Goal: Task Accomplishment & Management: Complete application form

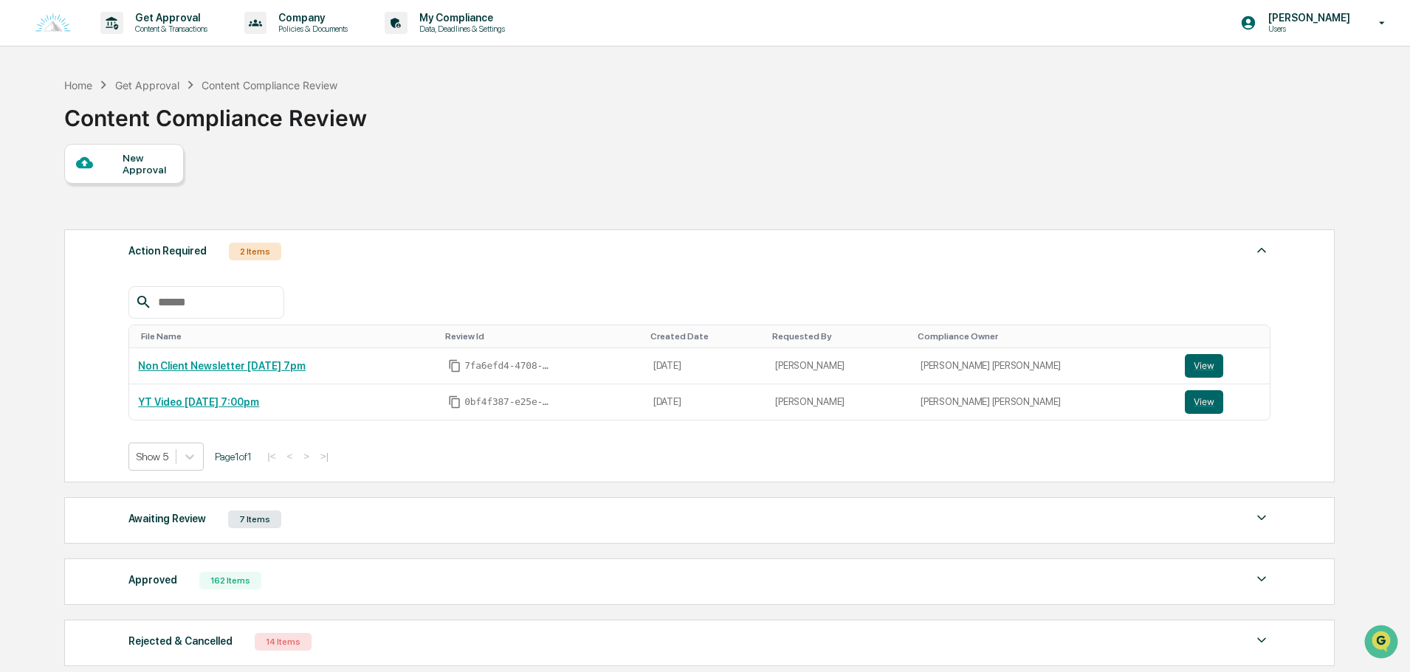
click at [175, 164] on div "New Approval" at bounding box center [124, 164] width 120 height 40
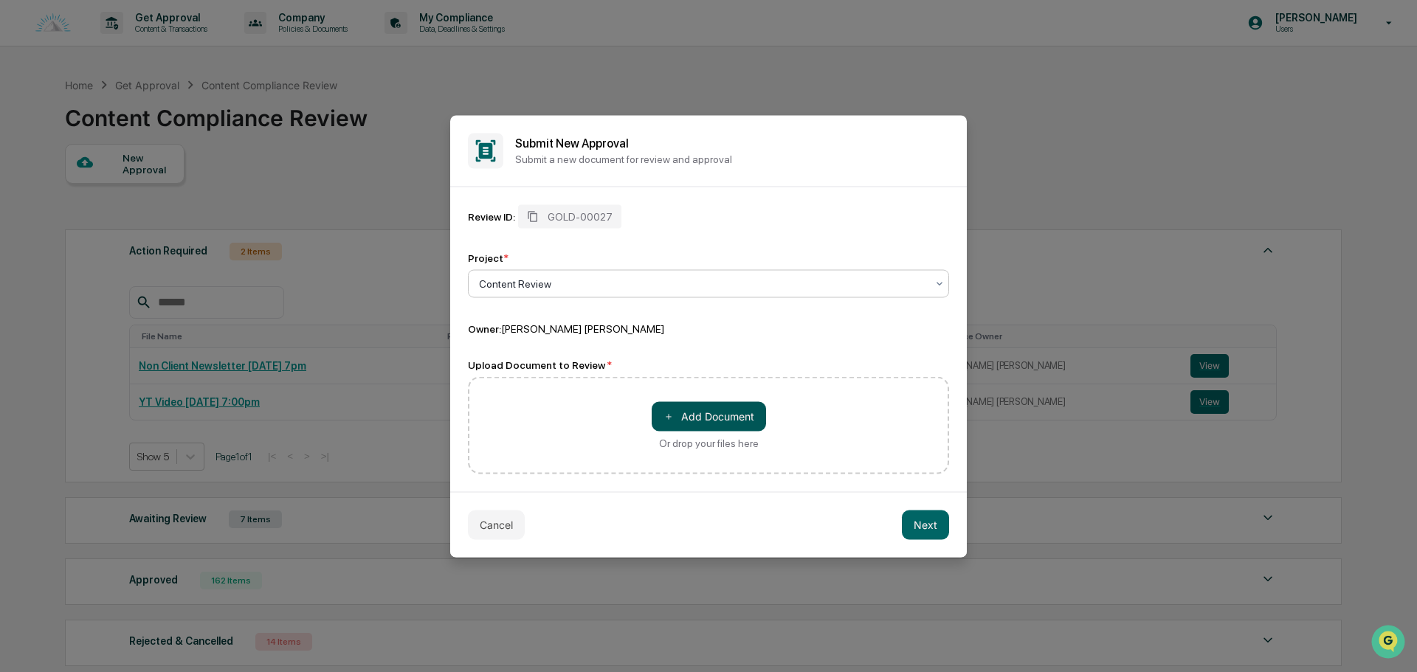
click at [732, 419] on button "＋ Add Document" at bounding box center [709, 417] width 114 height 30
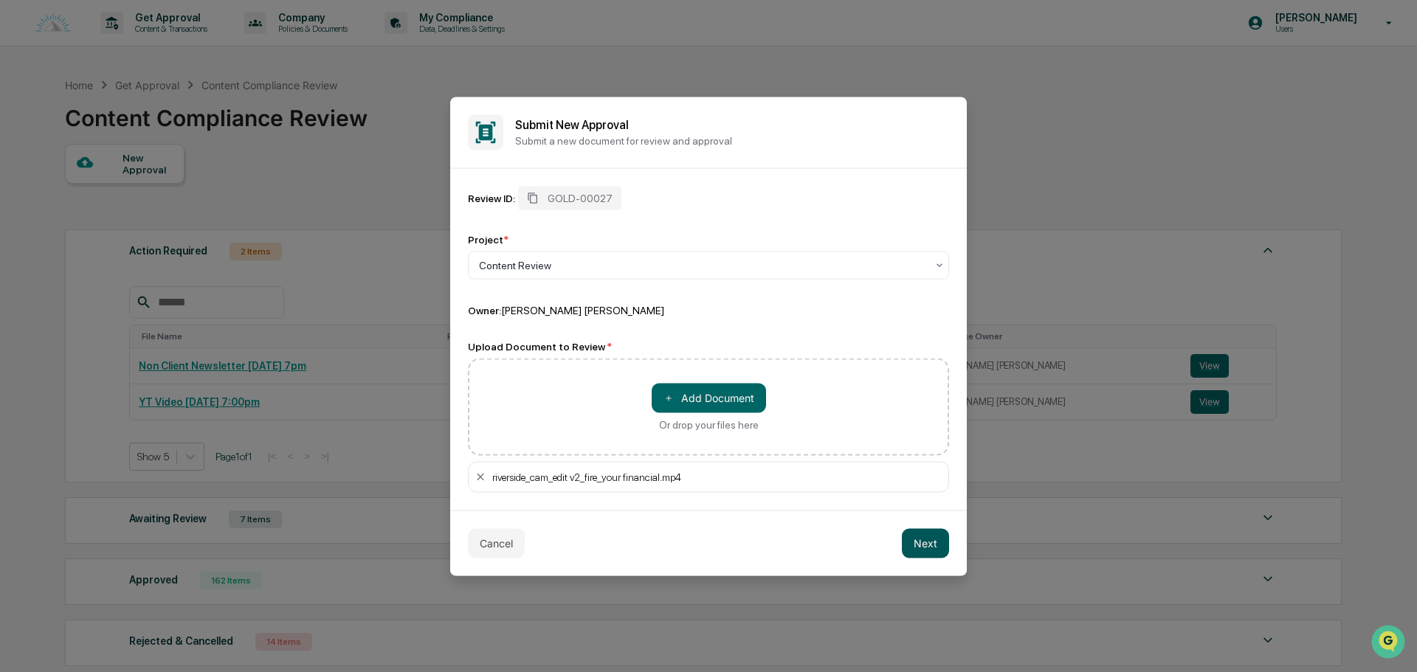
click at [928, 554] on button "Next" at bounding box center [925, 543] width 47 height 30
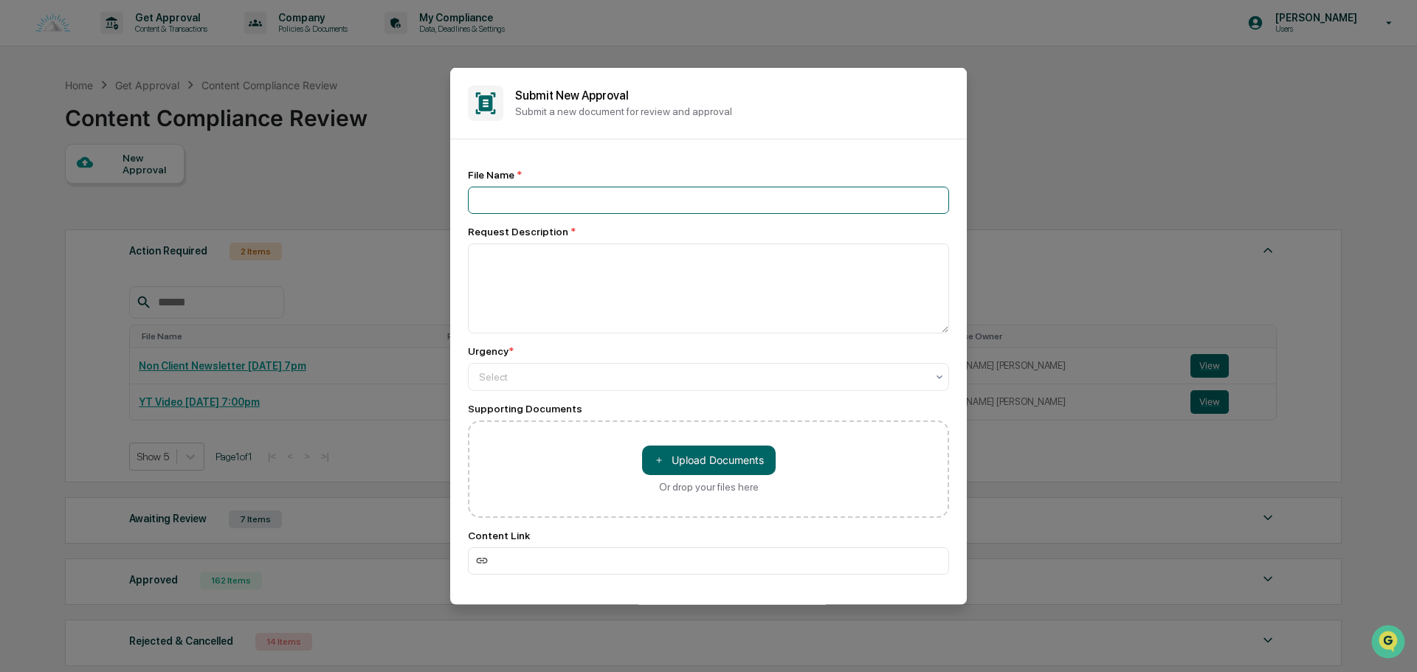
click at [594, 192] on input at bounding box center [708, 199] width 481 height 27
type input "**********"
click at [1382, 637] on img "Open customer support" at bounding box center [1388, 642] width 37 height 30
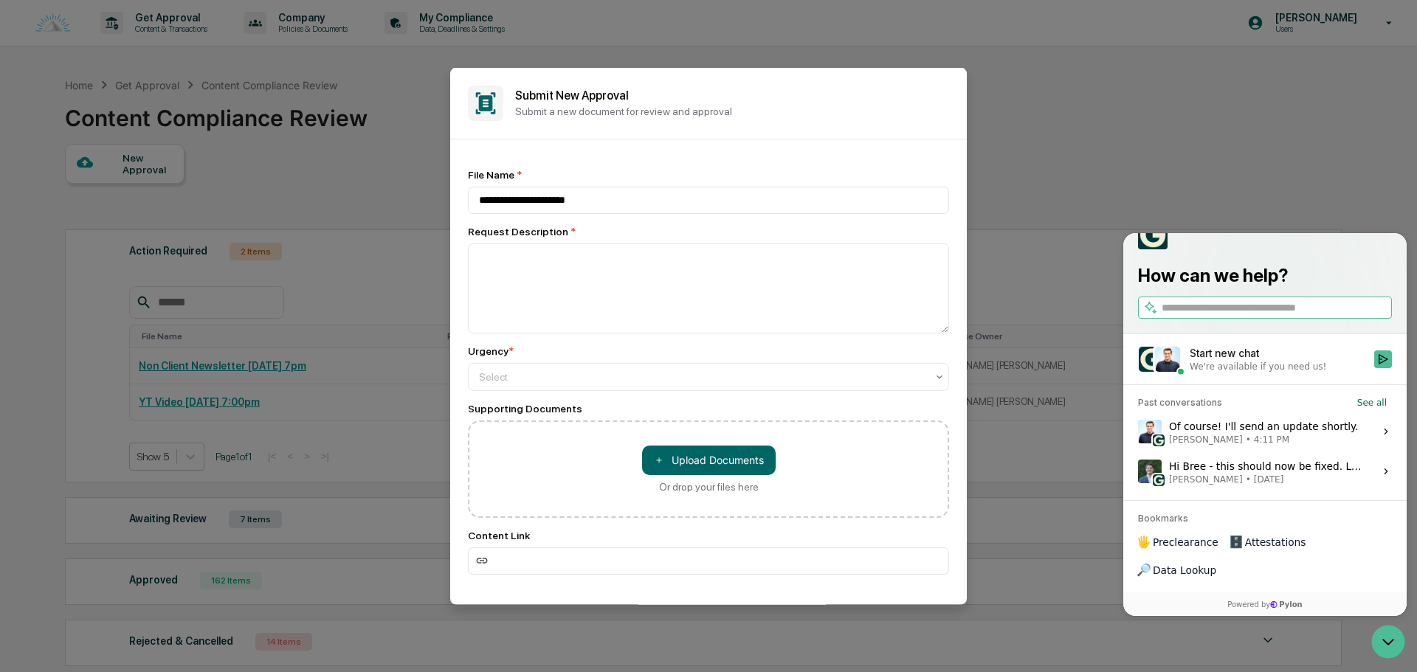
click at [1314, 446] on span "Jack Rasmussen • 4:11 PM" at bounding box center [1264, 440] width 190 height 12
click at [1138, 433] on button "View issue" at bounding box center [1137, 432] width 1 height 1
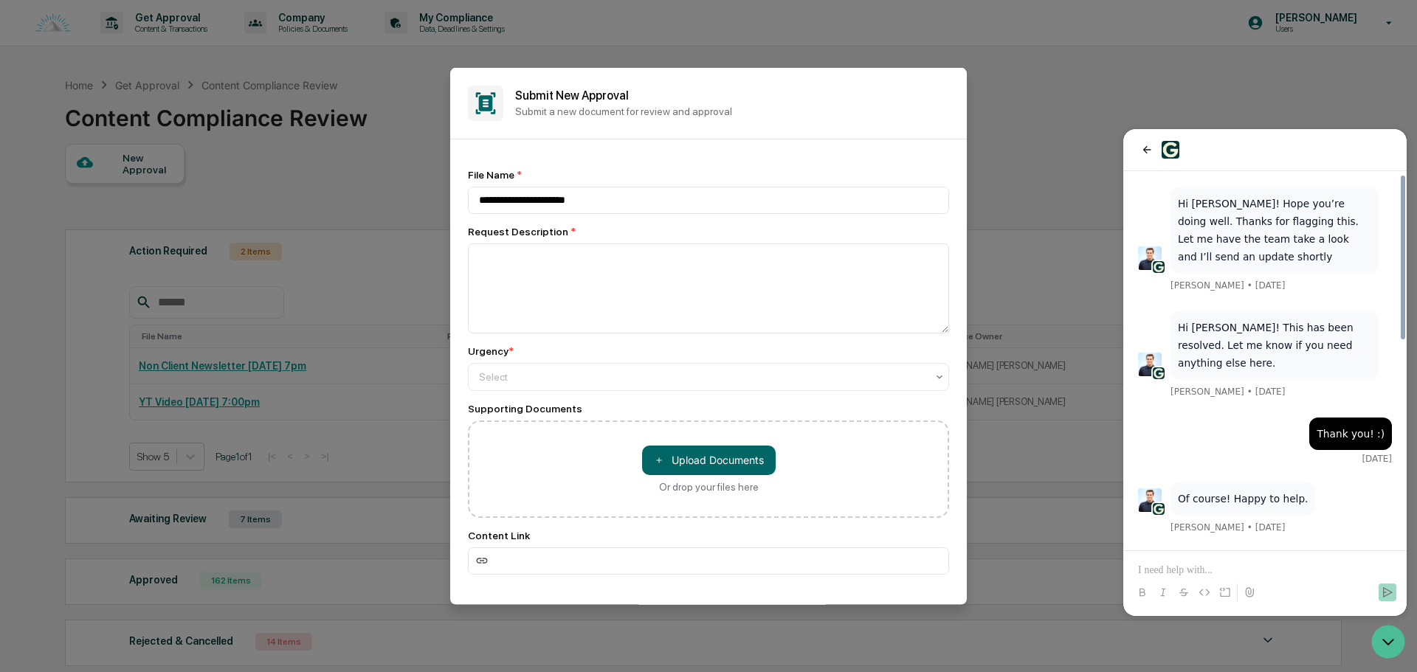
scroll to position [850, 0]
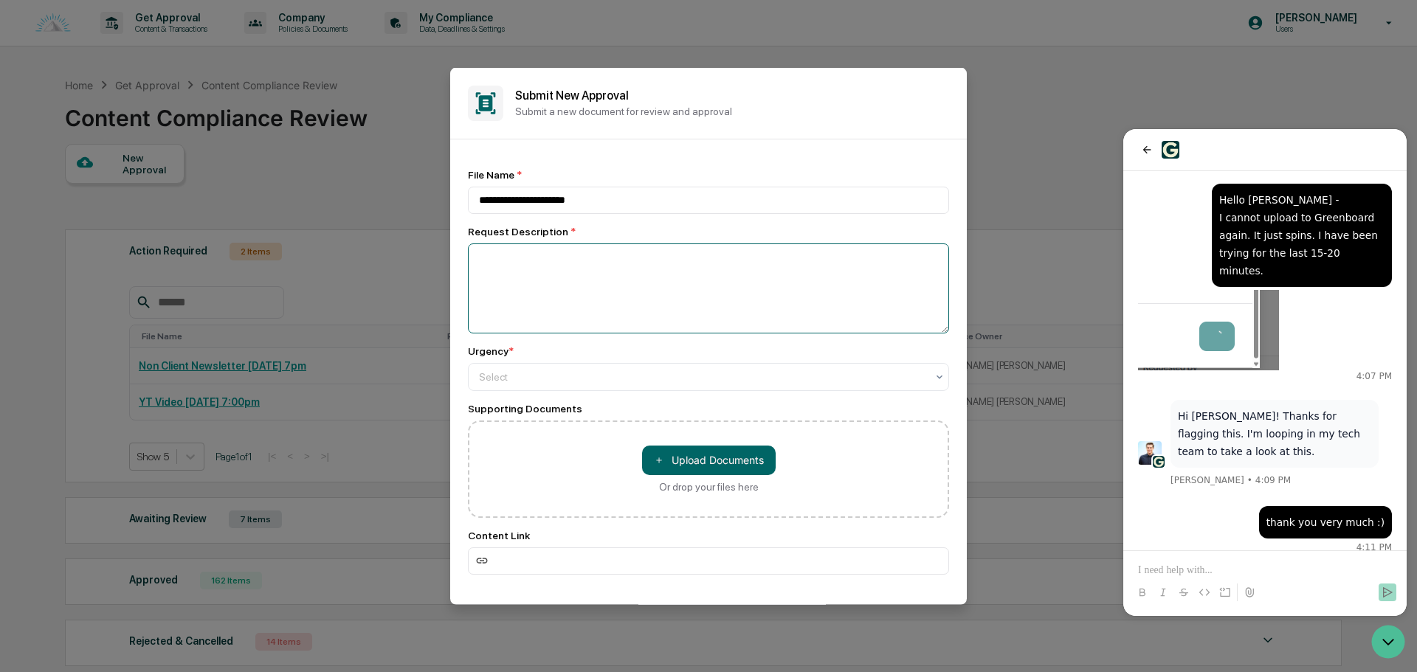
click at [527, 274] on textarea at bounding box center [708, 288] width 481 height 90
paste textarea "**********"
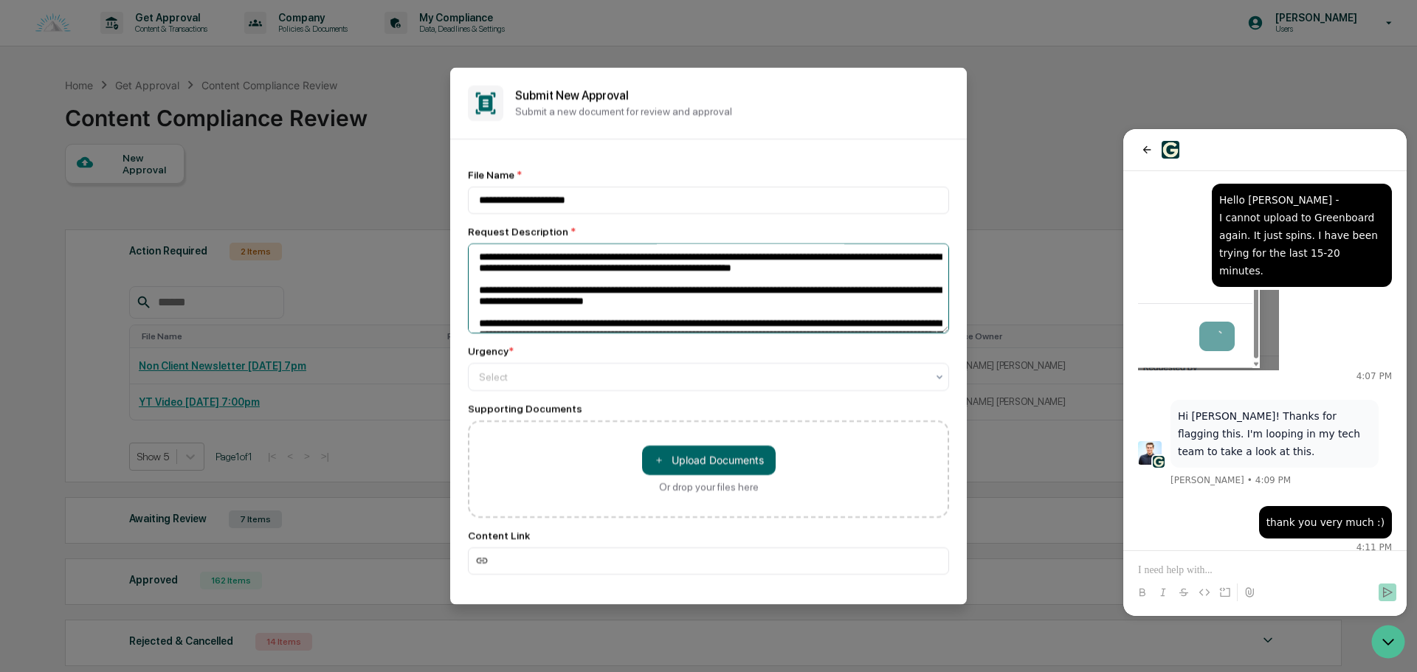
scroll to position [168, 0]
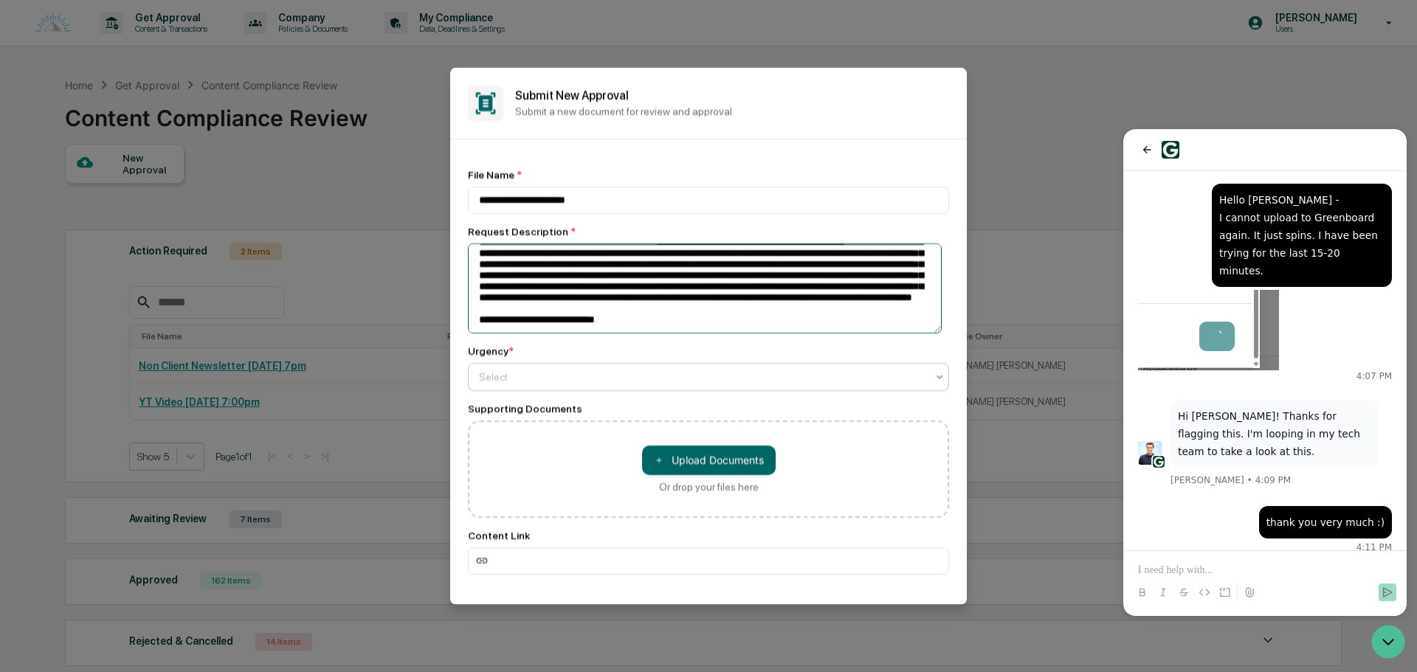
type textarea "**********"
click at [528, 377] on div at bounding box center [702, 376] width 447 height 15
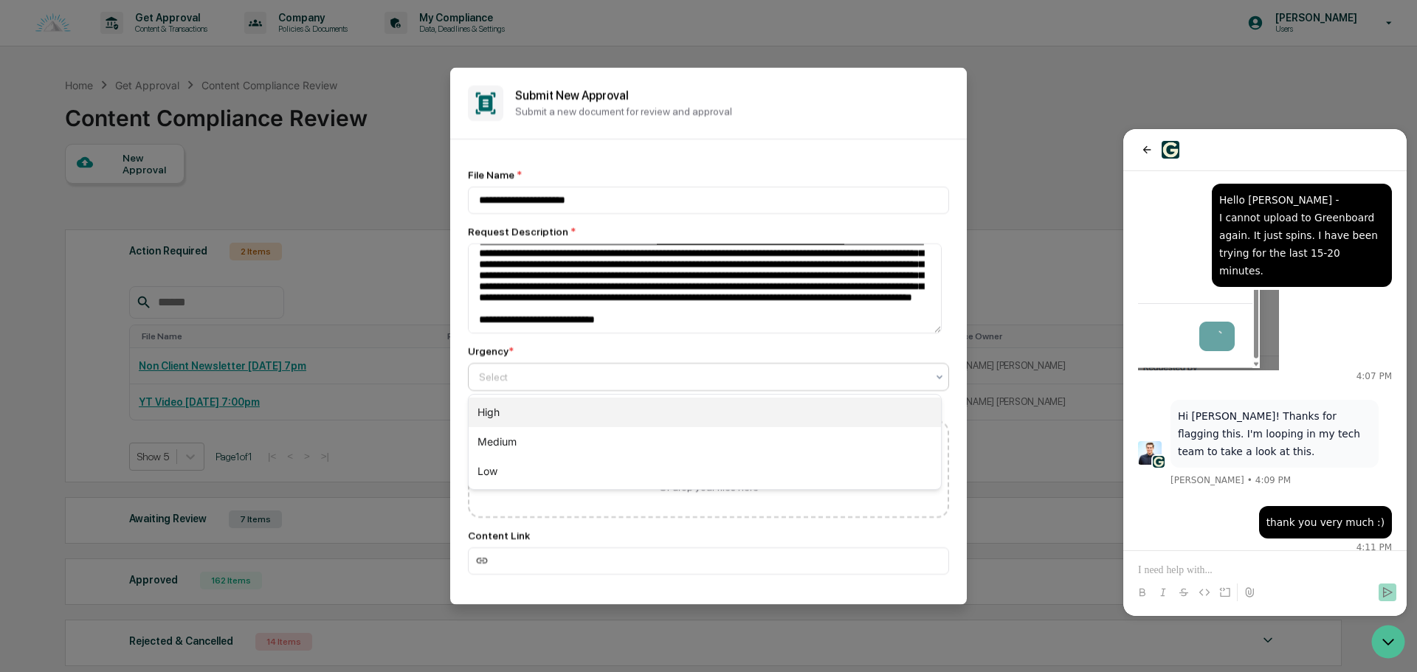
click at [526, 410] on div "High" at bounding box center [705, 413] width 472 height 30
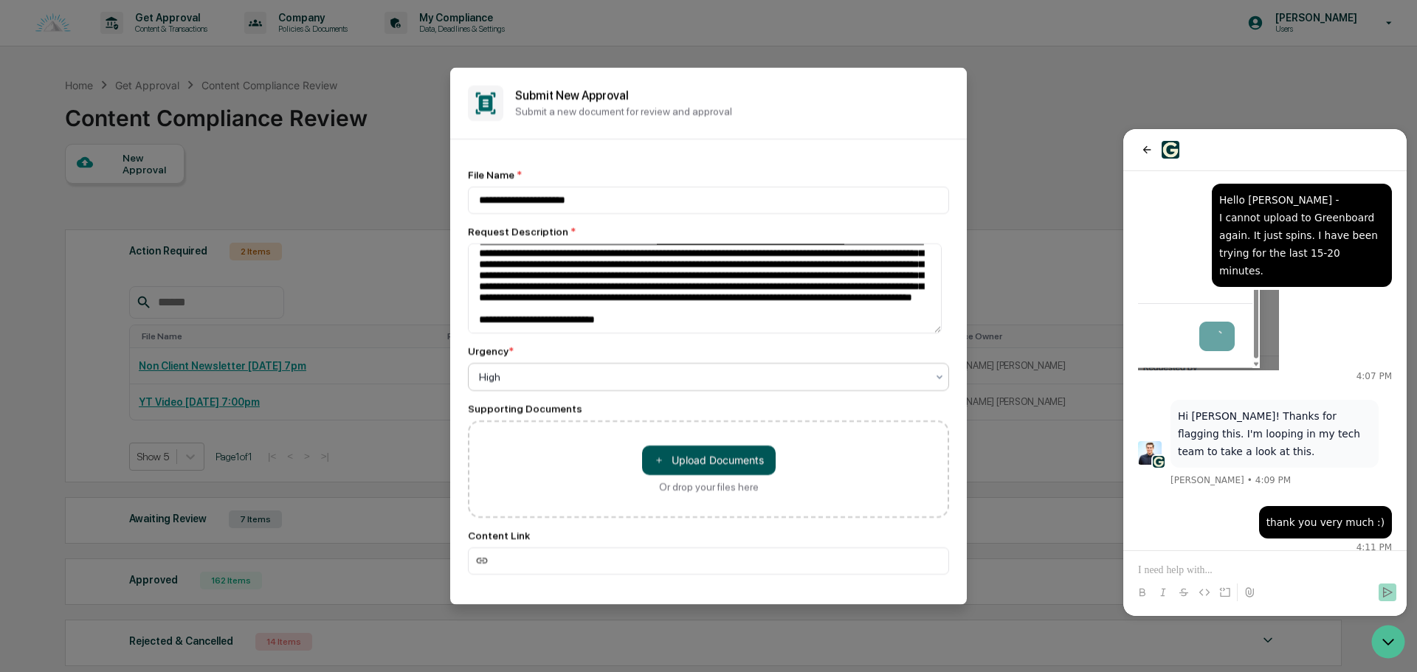
click at [690, 459] on button "＋ Upload Documents" at bounding box center [709, 460] width 134 height 30
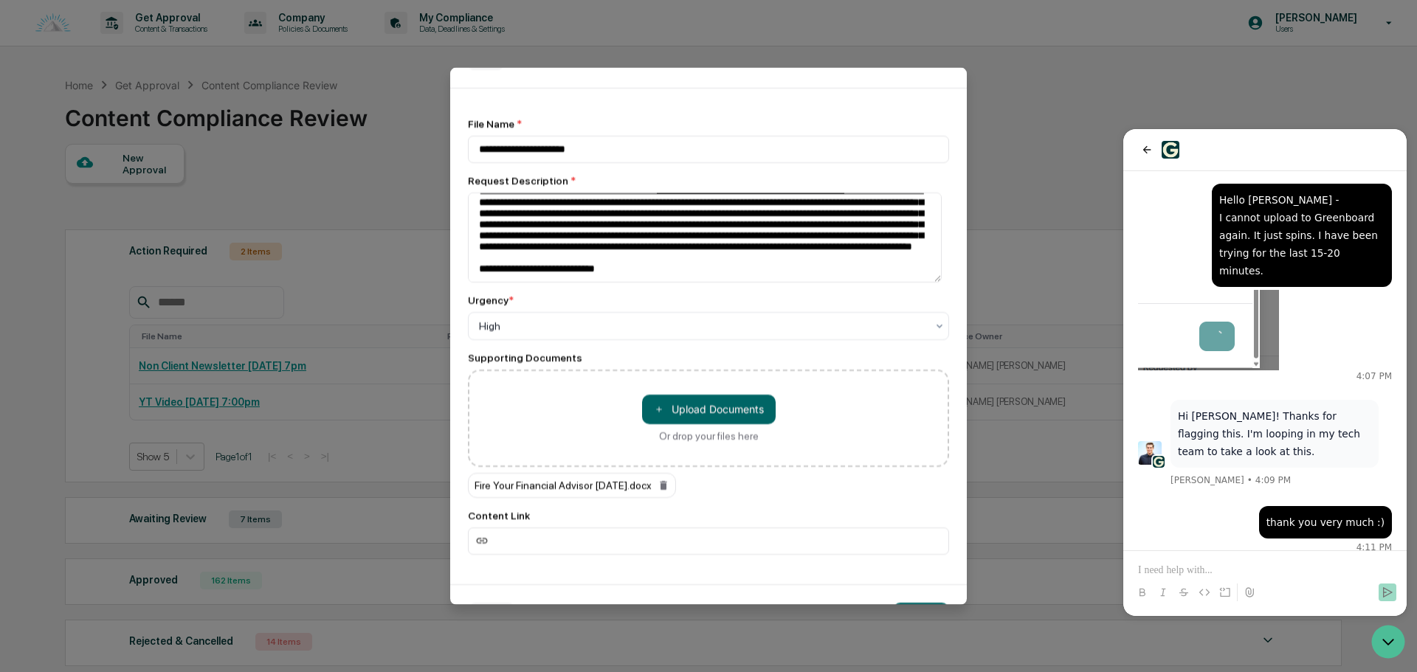
scroll to position [97, 0]
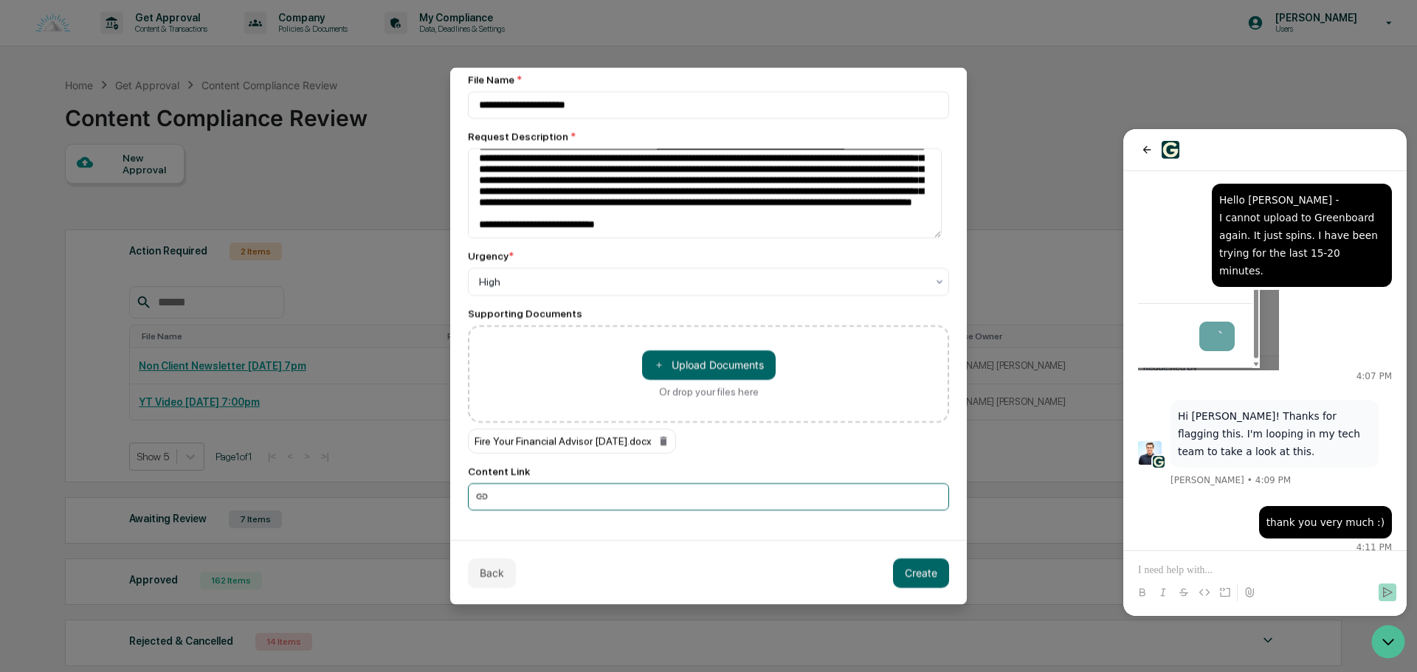
click at [595, 486] on input at bounding box center [708, 496] width 481 height 27
paste input "**********"
type input "**********"
click at [893, 569] on button "Create" at bounding box center [921, 573] width 56 height 30
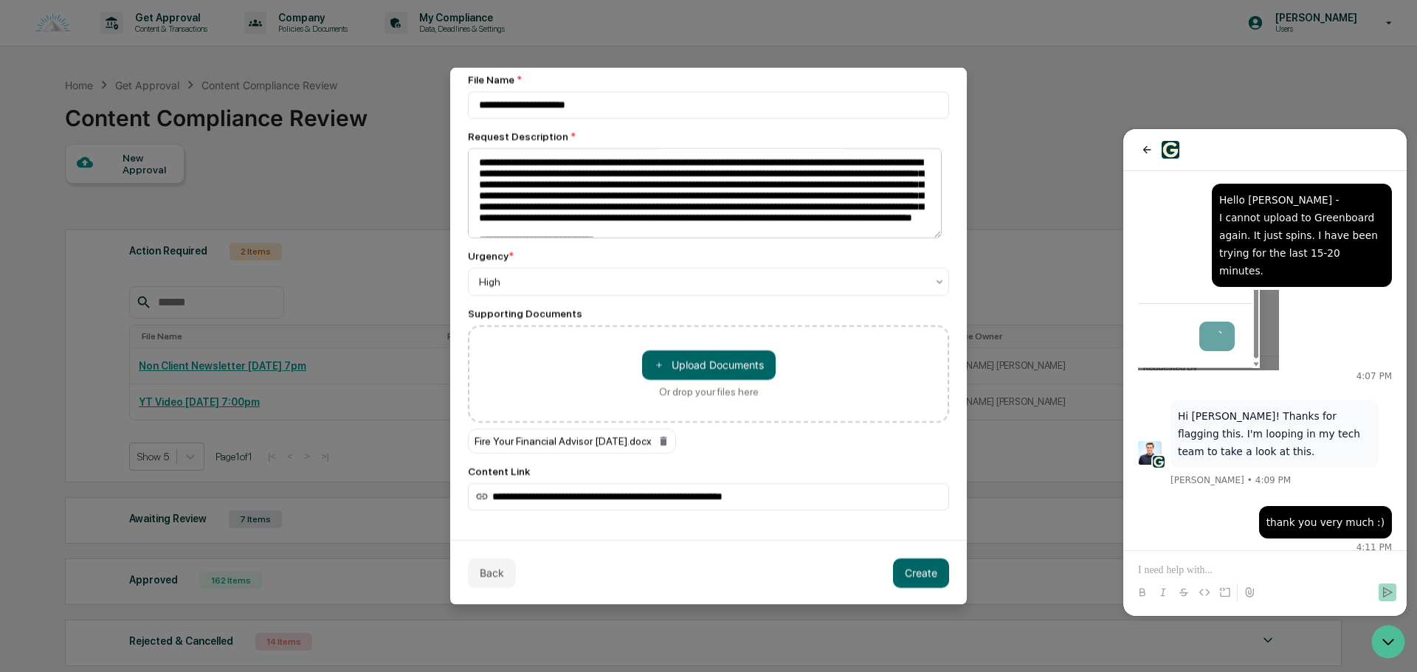
scroll to position [174, 0]
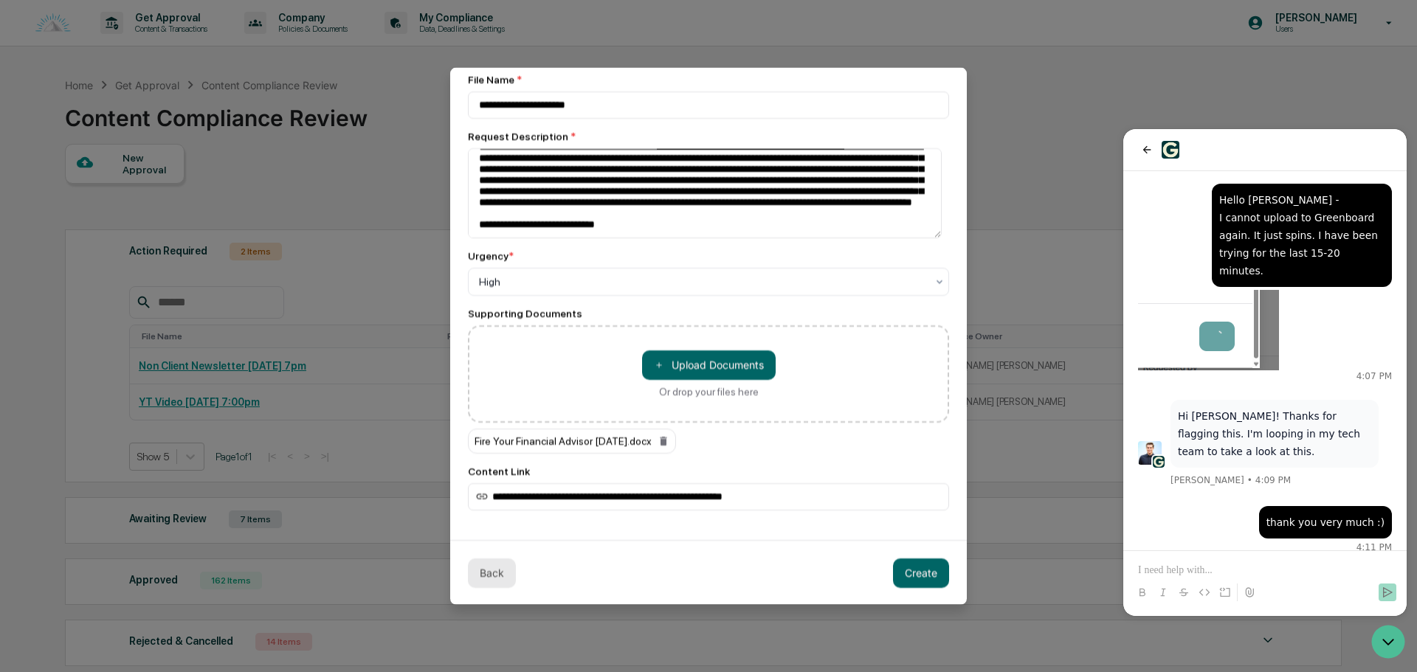
click at [482, 573] on button "Back" at bounding box center [492, 573] width 48 height 30
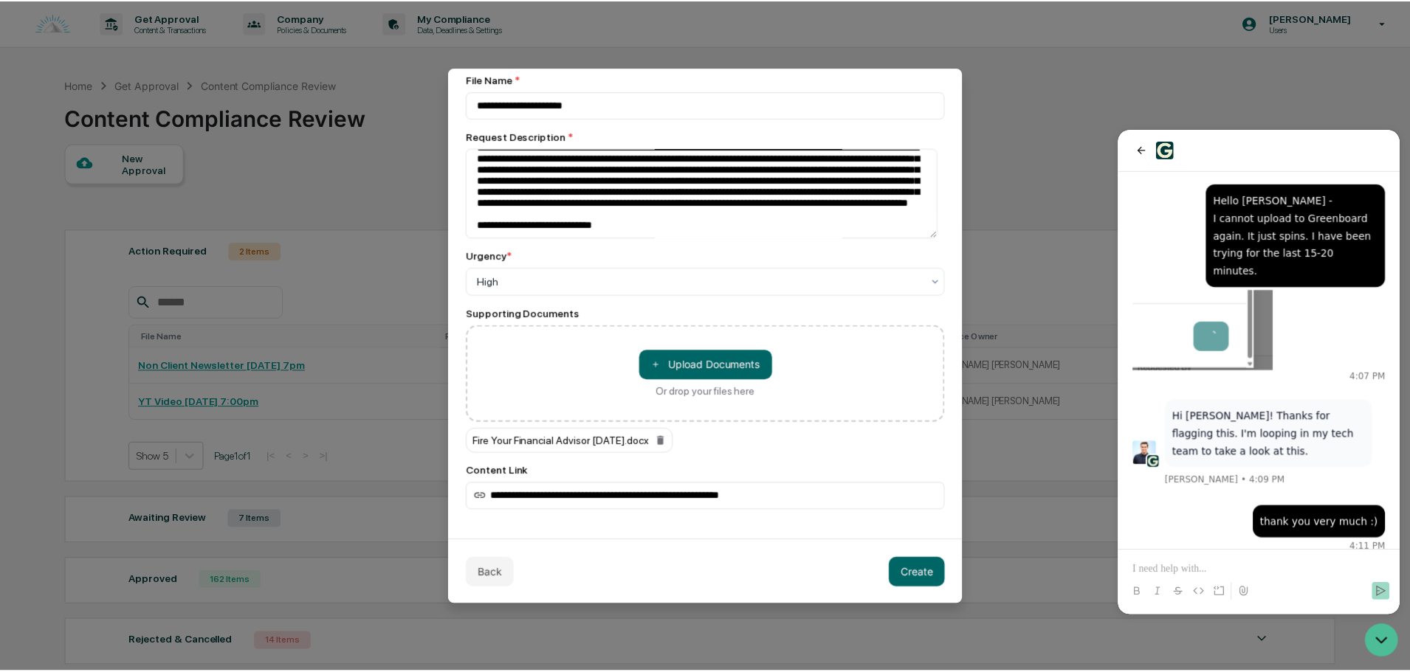
scroll to position [0, 0]
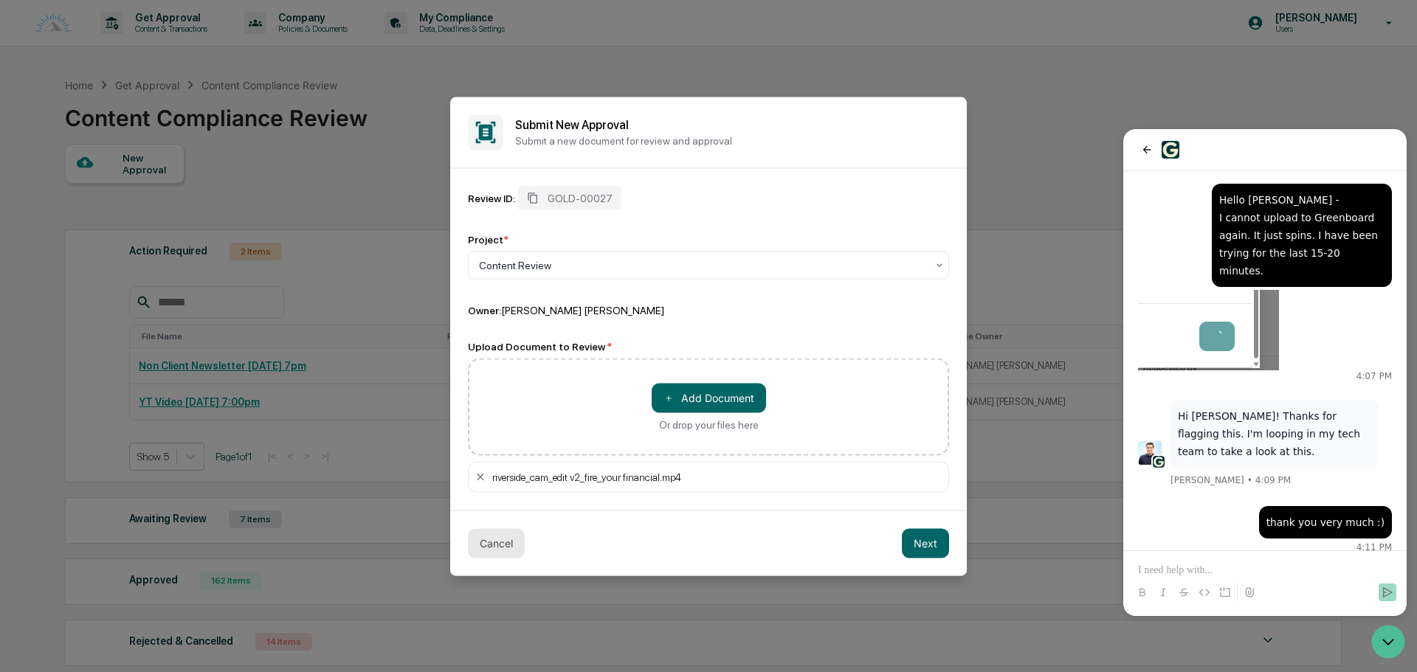
click at [492, 542] on button "Cancel" at bounding box center [496, 543] width 57 height 30
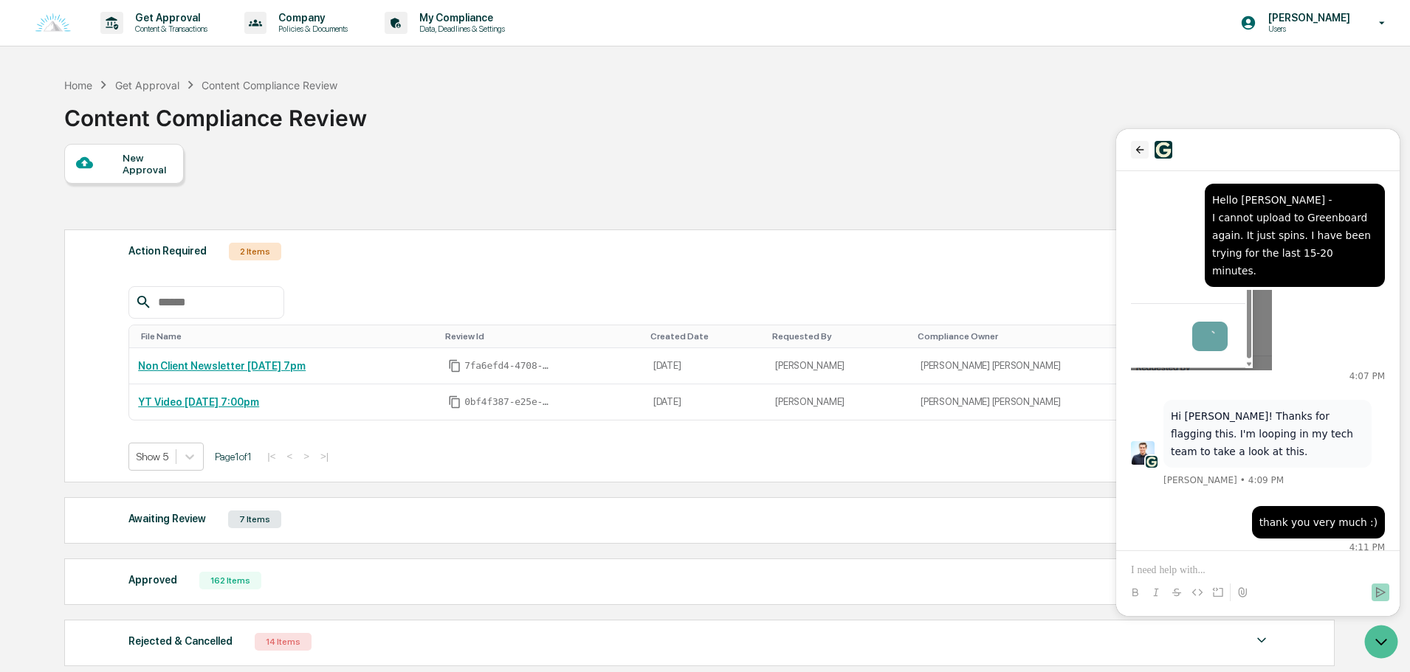
click at [1140, 151] on icon "back" at bounding box center [1140, 150] width 12 height 12
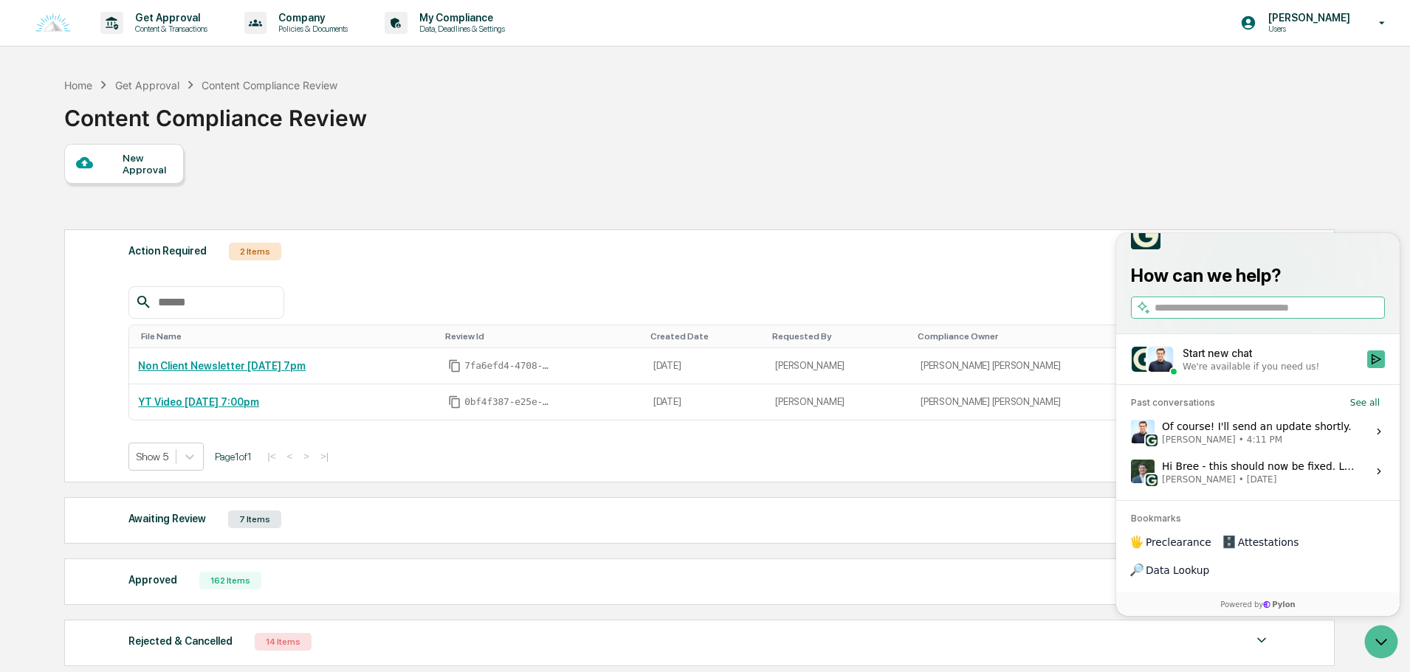
click at [912, 164] on div "New Approval Action Required 2 Items File Name Review Id Created Date Requested…" at bounding box center [698, 409] width 1269 height 530
drag, startPoint x: 1371, startPoint y: 647, endPoint x: 2510, endPoint y: 1131, distance: 1237.5
click at [1371, 647] on icon "Open customer support" at bounding box center [1381, 642] width 37 height 37
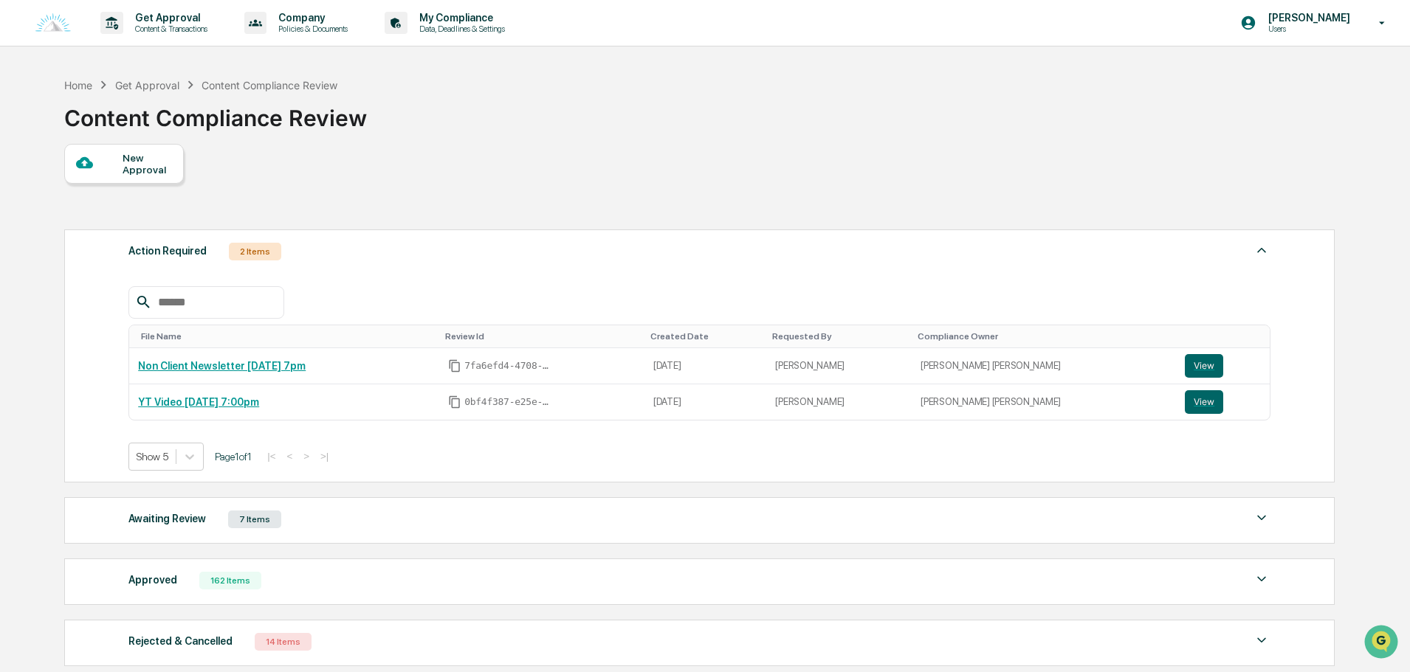
click at [323, 517] on div "Awaiting Review 7 Items" at bounding box center [699, 519] width 1142 height 21
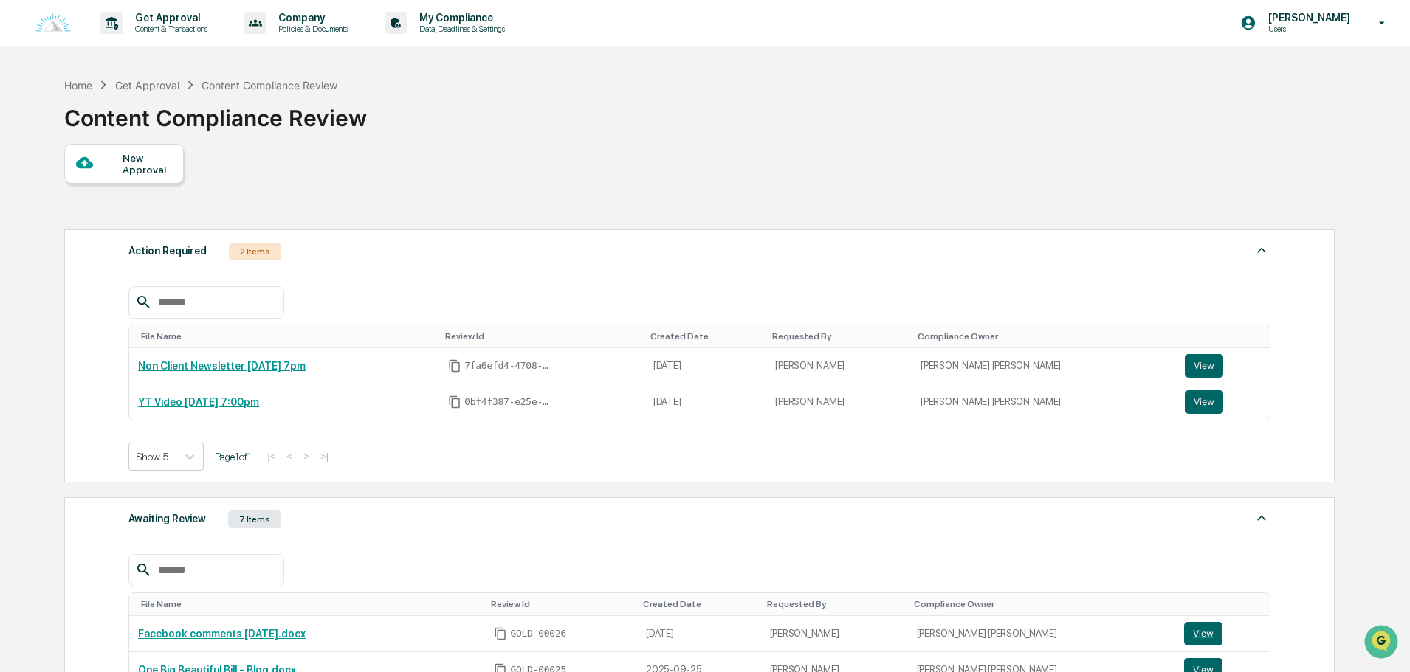
click at [380, 262] on div "Action Required 2 Items File Name Review Id Created Date Requested By Complianc…" at bounding box center [699, 356] width 1270 height 253
click at [389, 243] on div "Action Required 2 Items" at bounding box center [699, 251] width 1142 height 21
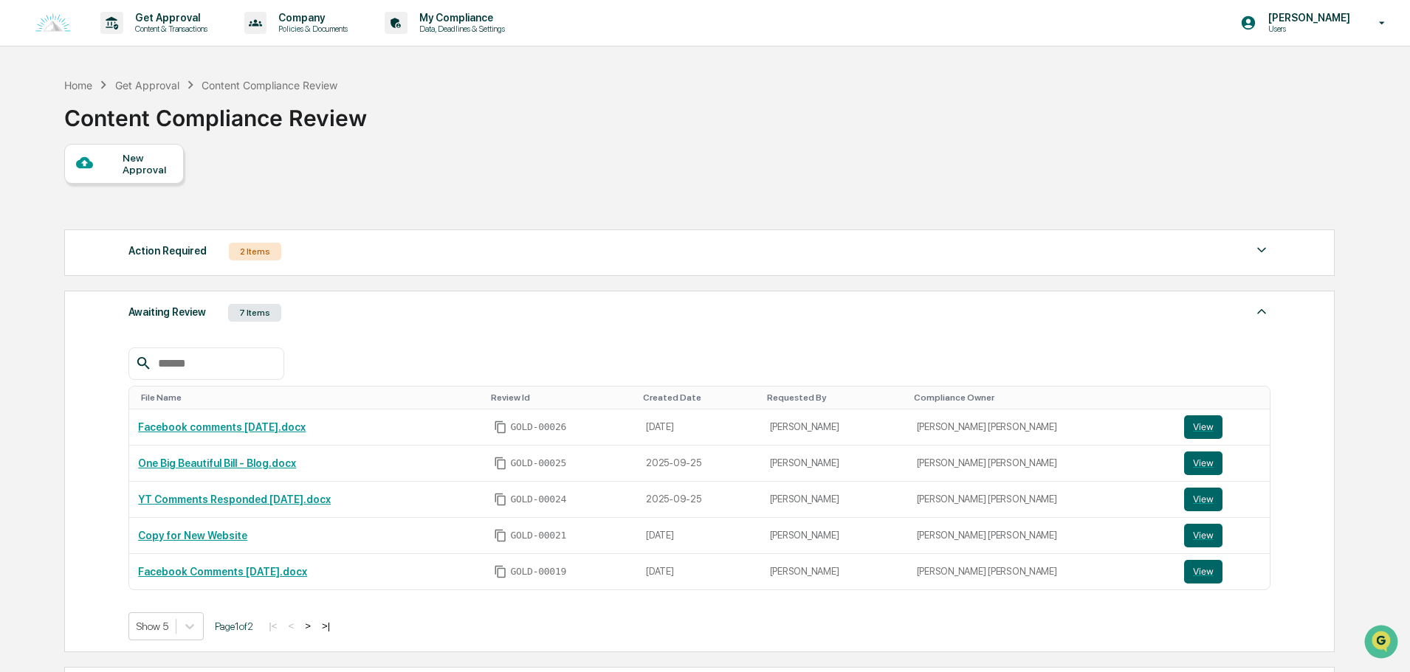
click at [315, 624] on button ">" at bounding box center [307, 626] width 15 height 13
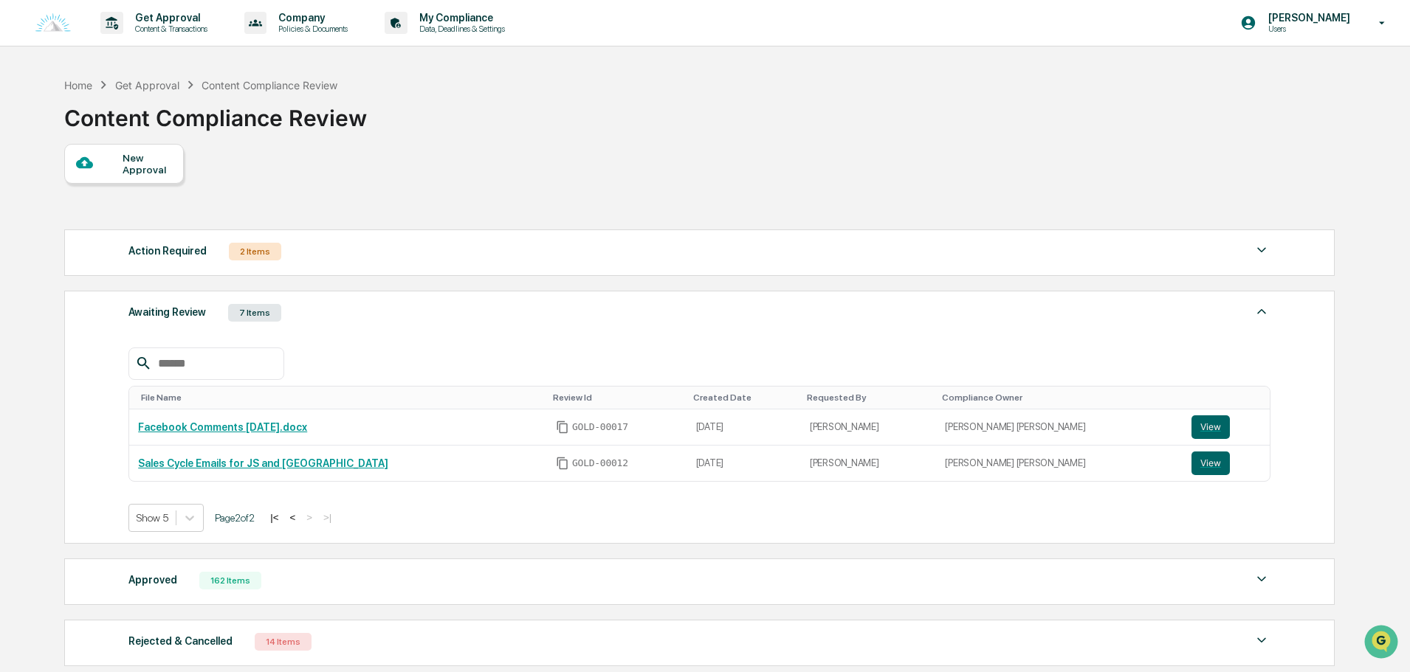
click at [283, 514] on button "|<" at bounding box center [274, 517] width 17 height 13
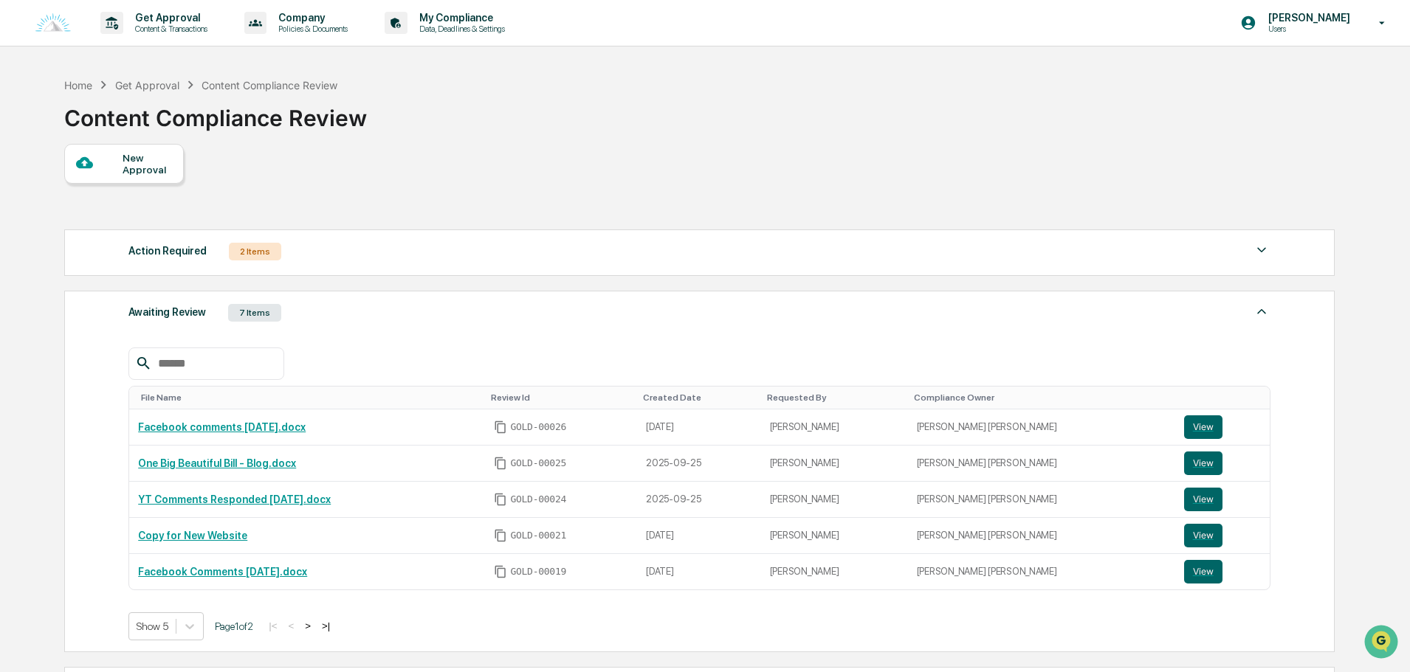
click at [313, 626] on button ">" at bounding box center [307, 626] width 15 height 13
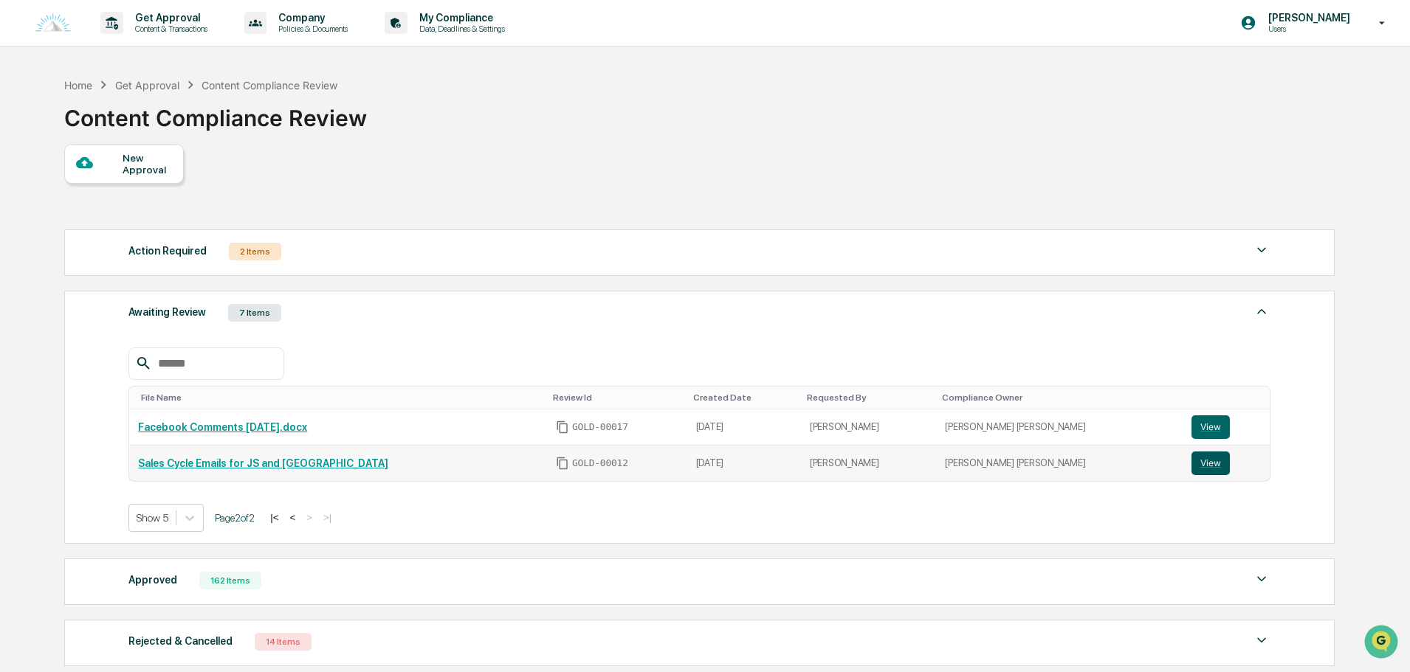
click at [1191, 469] on button "View" at bounding box center [1210, 464] width 38 height 24
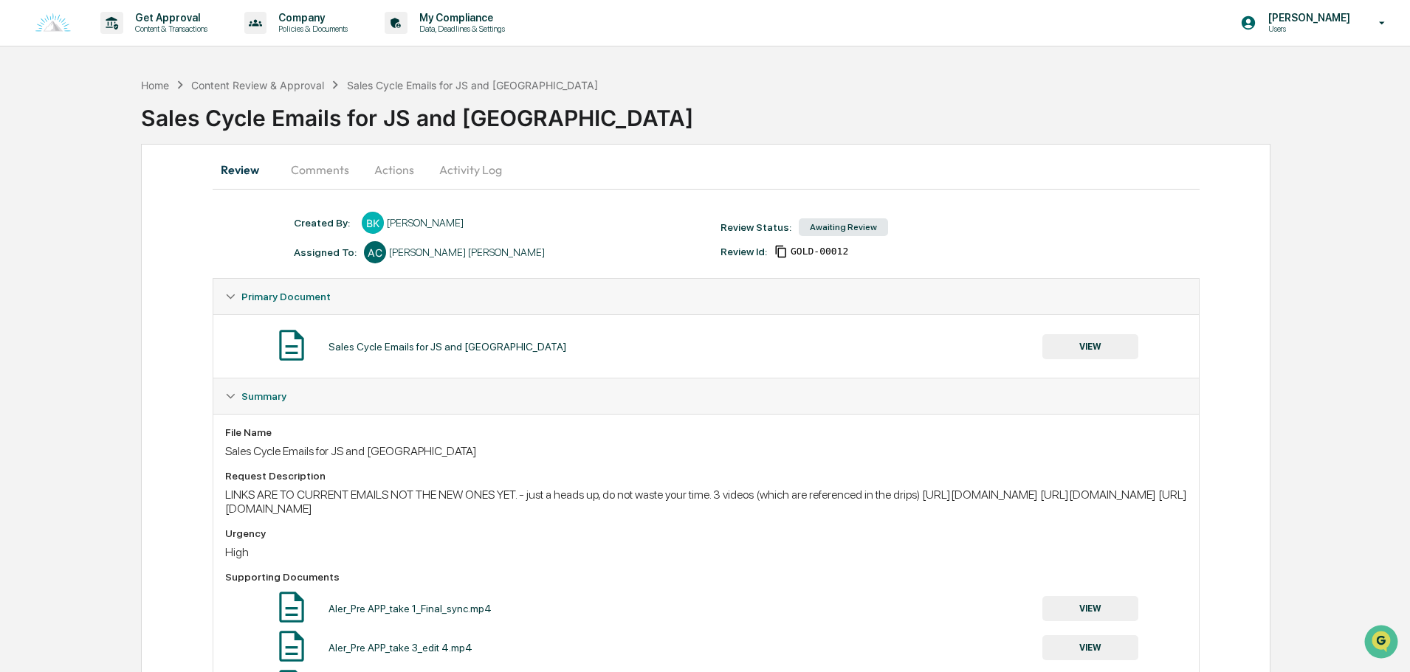
click at [321, 178] on button "Comments" at bounding box center [320, 169] width 82 height 35
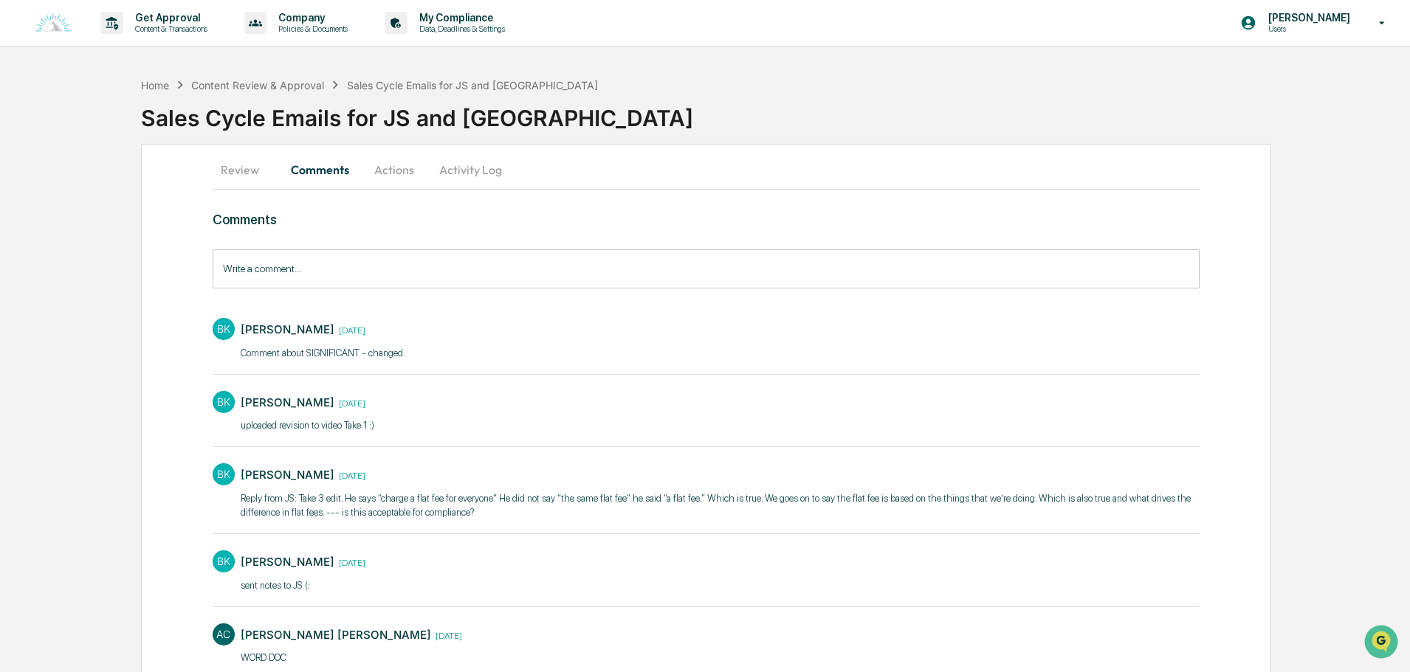
scroll to position [74, 0]
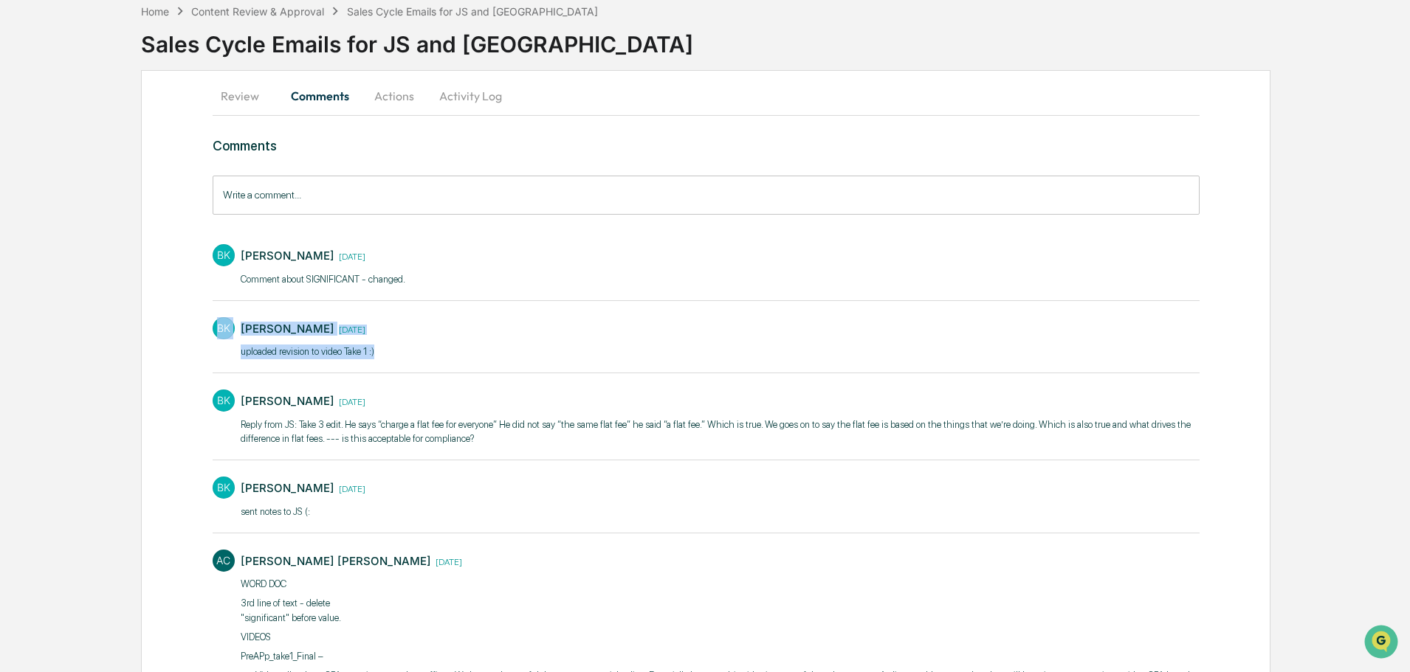
drag, startPoint x: 385, startPoint y: 354, endPoint x: 185, endPoint y: 348, distance: 199.4
click at [185, 348] on div "Review Comments Actions Activity Log Comments Write a comment... Write a commen…" at bounding box center [705, 488] width 1129 height 836
click at [451, 428] on p "Reply from JS: Take 3 edit. He says “charge a flat fee for everyone” He did not…" at bounding box center [720, 432] width 959 height 29
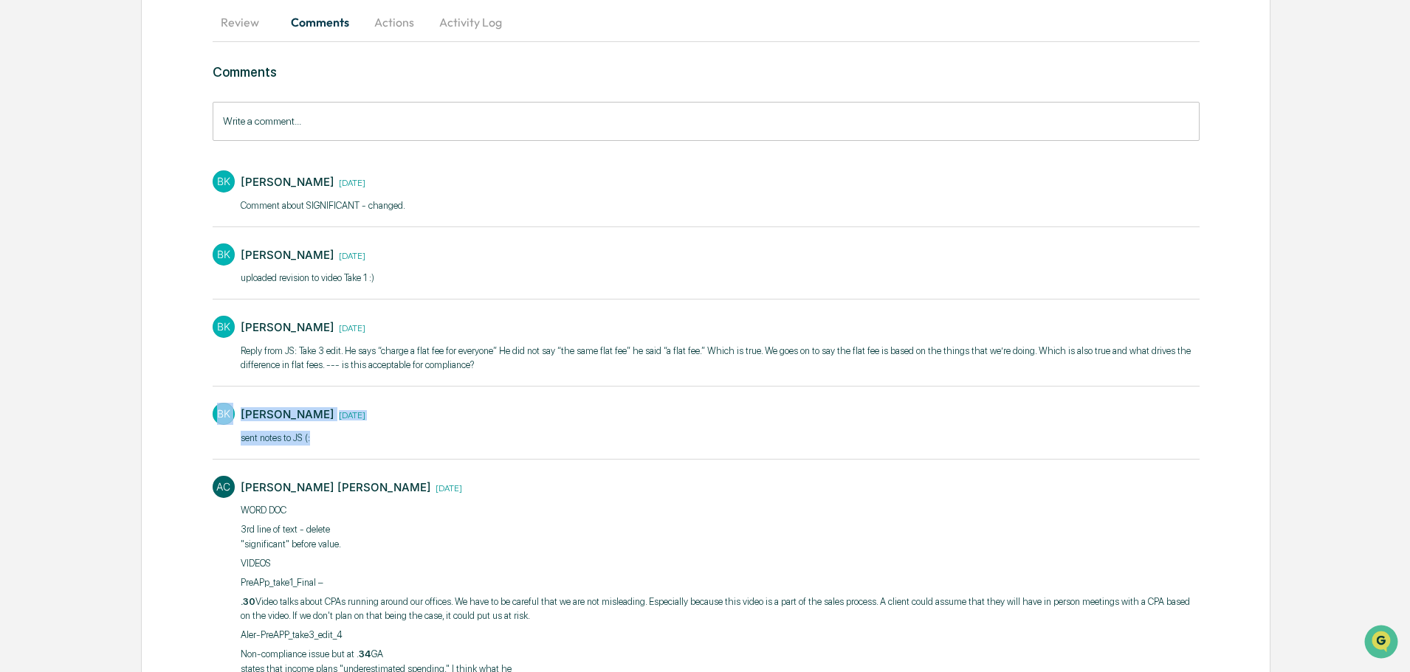
drag, startPoint x: 326, startPoint y: 442, endPoint x: 219, endPoint y: 442, distance: 107.0
click at [219, 442] on div "BK [PERSON_NAME] [DATE] sent notes to JS (:" at bounding box center [706, 423] width 987 height 55
click at [391, 434] on div "BK [PERSON_NAME] [DATE] sent notes to JS (:" at bounding box center [706, 423] width 987 height 55
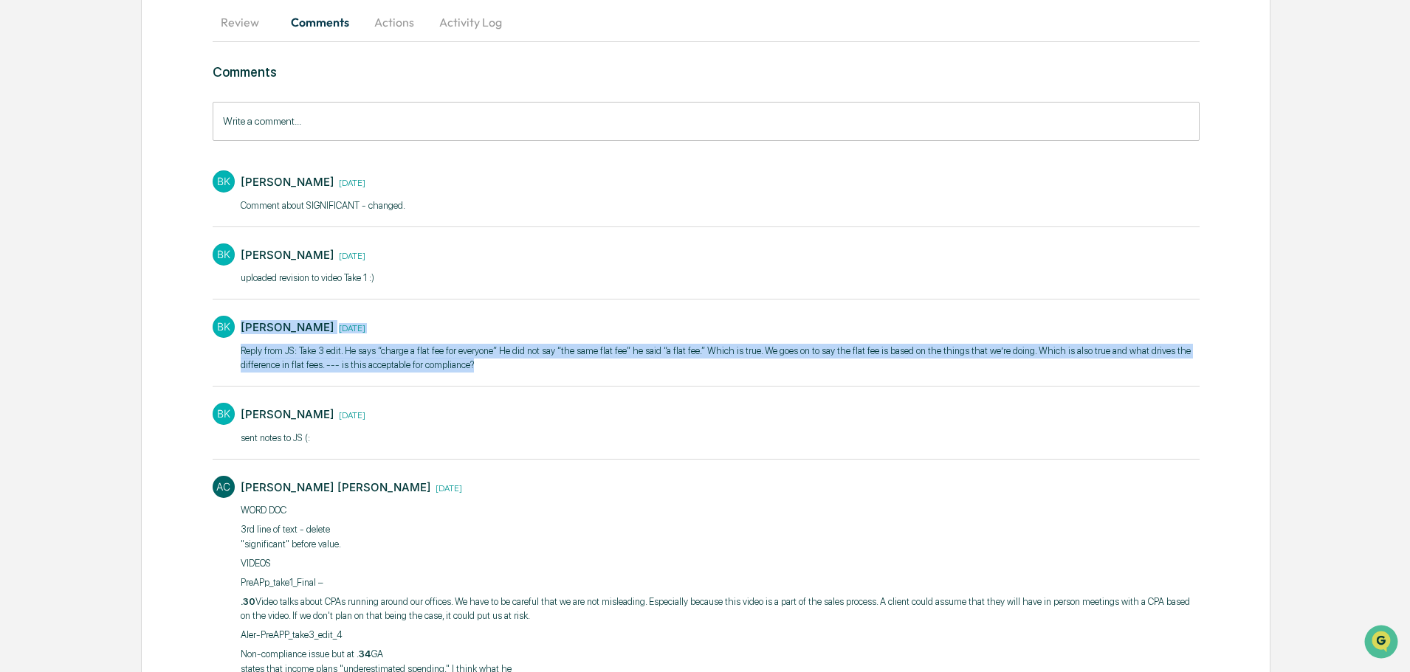
drag, startPoint x: 497, startPoint y: 365, endPoint x: 238, endPoint y: 314, distance: 263.2
click at [238, 314] on div "BK [PERSON_NAME] [DATE] Reply from JS: Take 3 edit. He says “charge a flat fee …" at bounding box center [706, 343] width 987 height 69
click at [513, 350] on p "Reply from JS: Take 3 edit. He says “charge a flat fee for everyone” He did not…" at bounding box center [720, 358] width 959 height 29
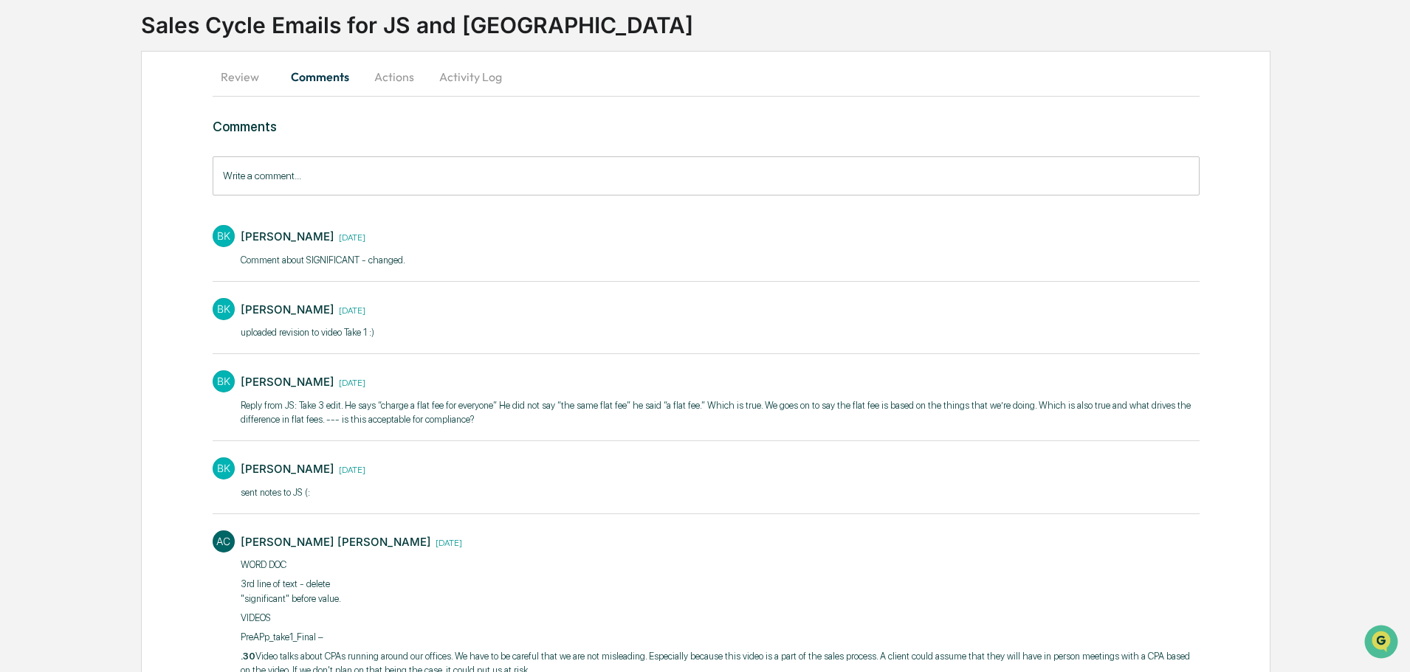
scroll to position [0, 0]
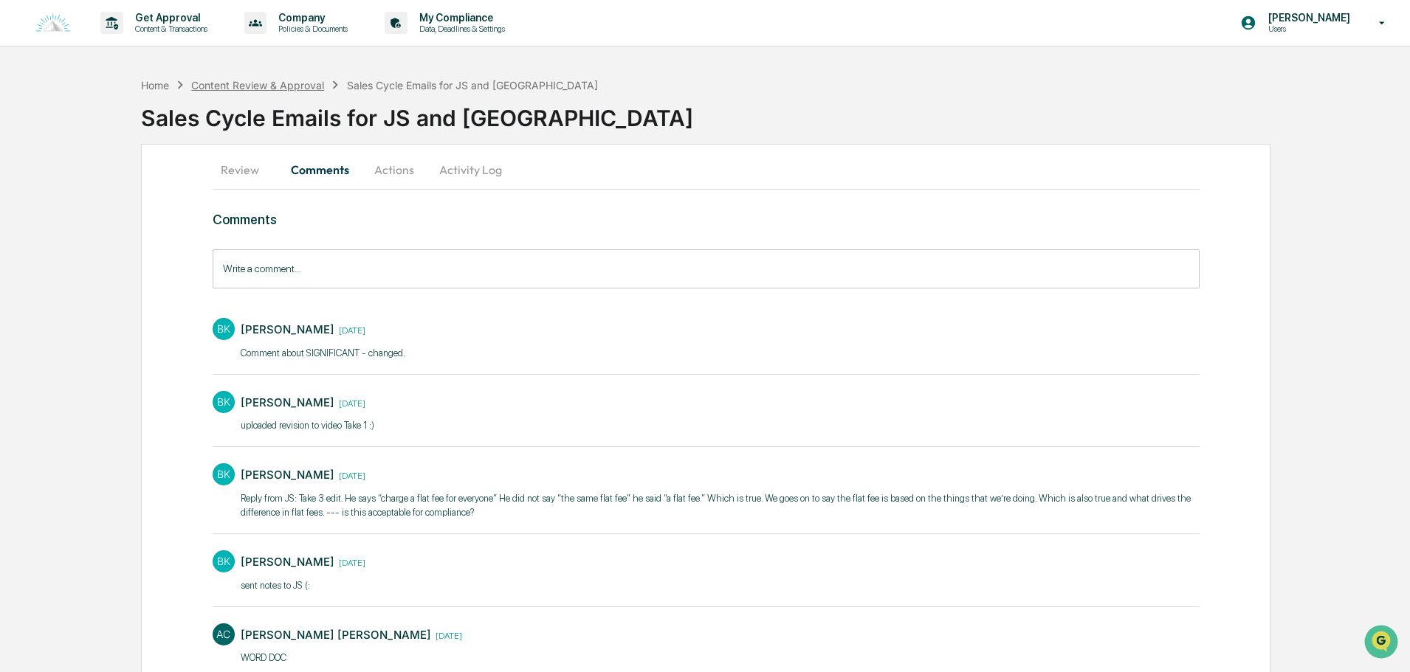
click at [300, 86] on div "Content Review & Approval" at bounding box center [257, 85] width 133 height 13
